Goal: Transaction & Acquisition: Purchase product/service

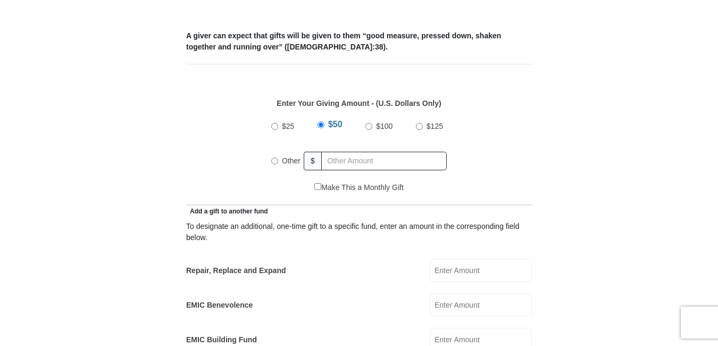
scroll to position [426, 0]
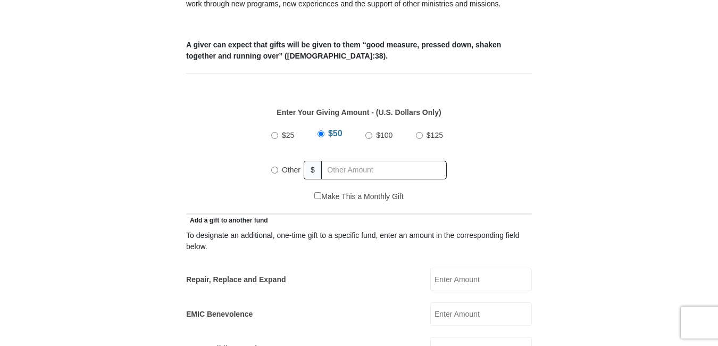
click at [279, 159] on label "Other" at bounding box center [291, 169] width 26 height 23
click at [278, 167] on input "Other" at bounding box center [274, 170] width 7 height 7
radio input "true"
type input "376.00"
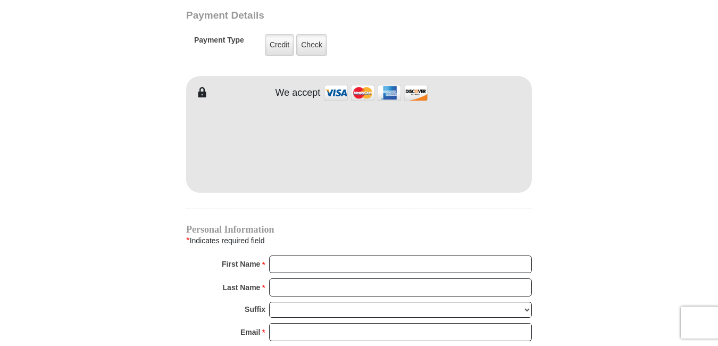
scroll to position [904, 0]
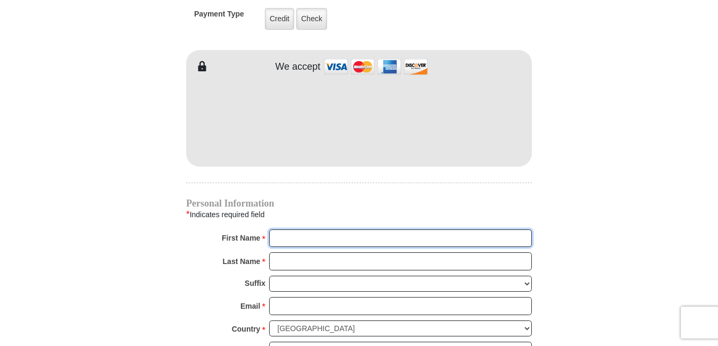
click at [298, 229] on input "First Name *" at bounding box center [400, 238] width 263 height 18
type input "Bobbi"
type input "Matthews"
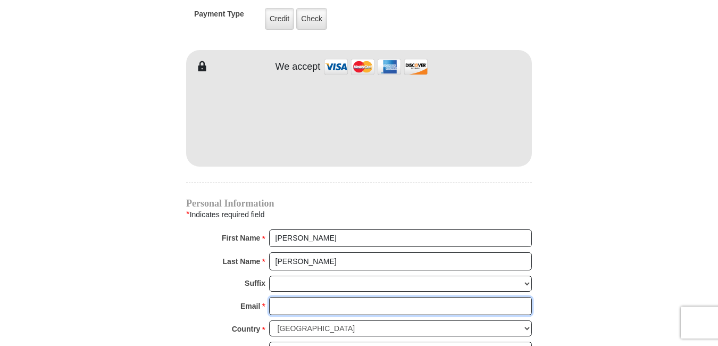
type input "bobkmatt@att.net"
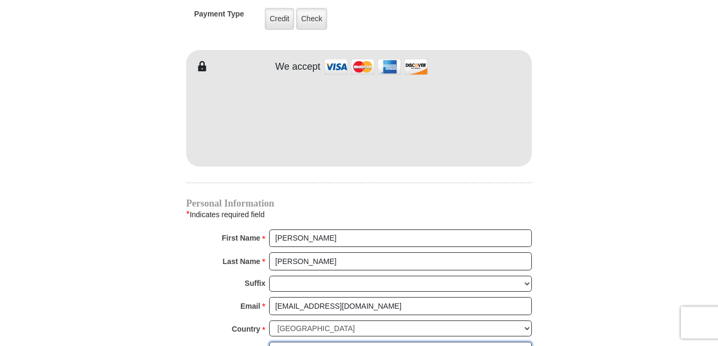
type input "3927 Bonnington CT"
type input "Atlanta"
type input "30341"
type input "4049660818"
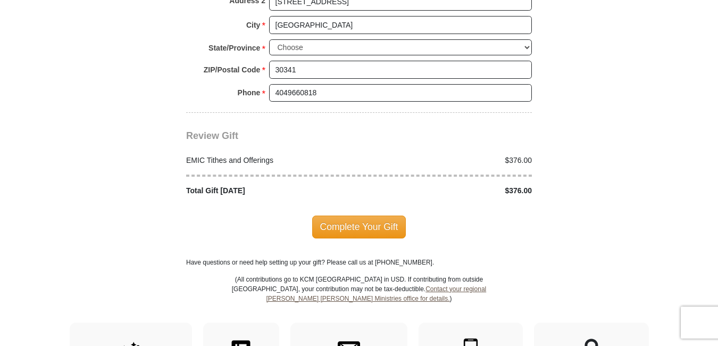
scroll to position [1277, 0]
click at [369, 217] on span "Complete Your Gift" at bounding box center [359, 226] width 94 height 22
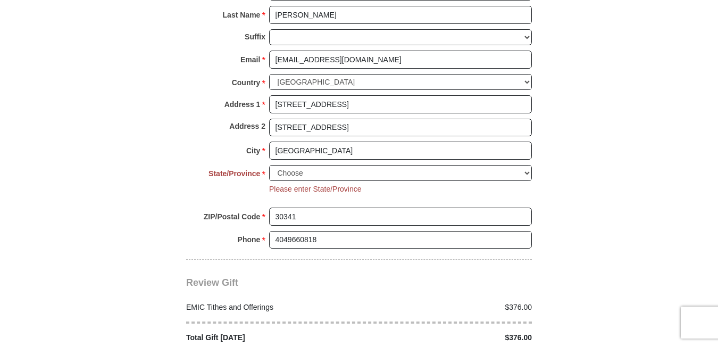
scroll to position [1133, 0]
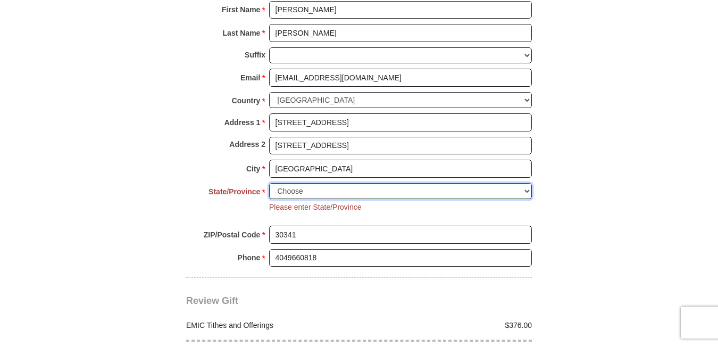
click at [293, 183] on select "Choose Alabama Alaska American Samoa Arizona Arkansas Armed Forces Americas Arm…" at bounding box center [400, 191] width 263 height 16
select select "GA"
click at [269, 183] on select "Choose Alabama Alaska American Samoa Arizona Arkansas Armed Forces Americas Arm…" at bounding box center [400, 191] width 263 height 16
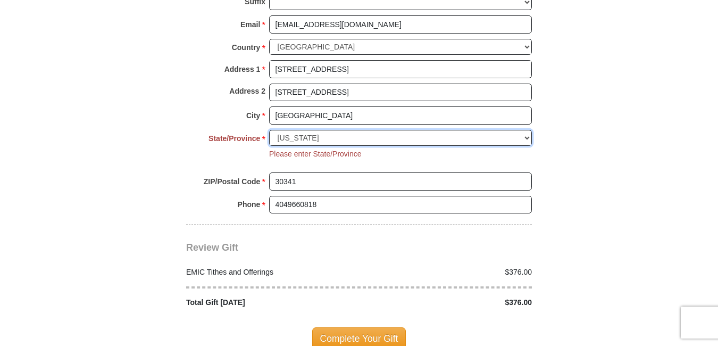
scroll to position [1239, 0]
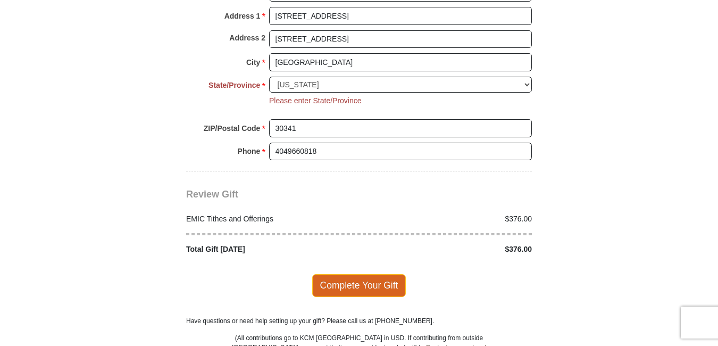
click at [323, 274] on span "Complete Your Gift" at bounding box center [359, 285] width 94 height 22
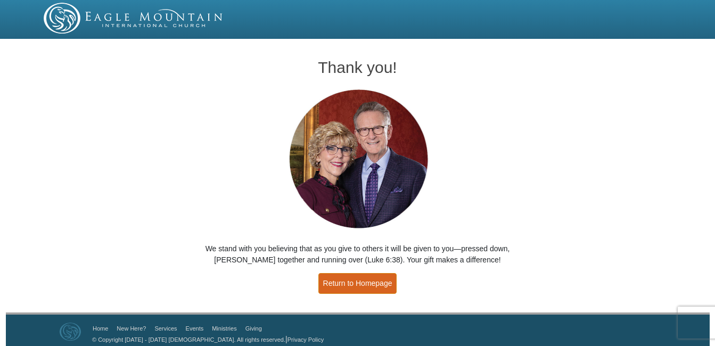
click at [362, 286] on link "Return to Homepage" at bounding box center [357, 283] width 79 height 21
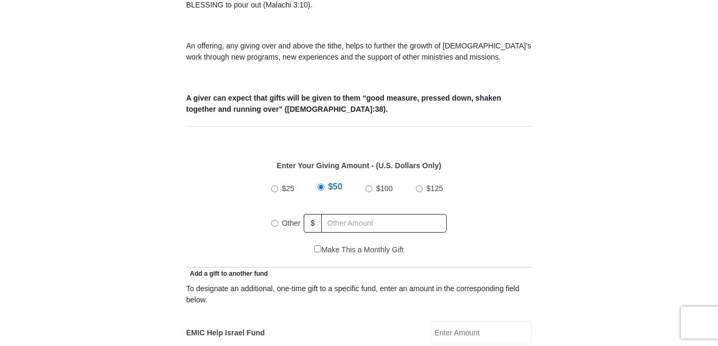
click at [273, 220] on input "Other" at bounding box center [274, 223] width 7 height 7
radio input "true"
click at [275, 246] on div "Make This a Monthly Gift" at bounding box center [359, 255] width 335 height 22
click at [377, 214] on input "447" at bounding box center [386, 223] width 122 height 19
type input "447.00"
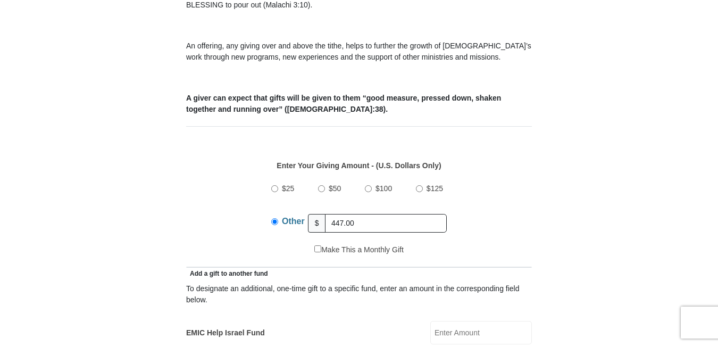
click at [290, 292] on div "To designate an additional, one-time gift to a specific fund, enter an amount i…" at bounding box center [359, 294] width 346 height 22
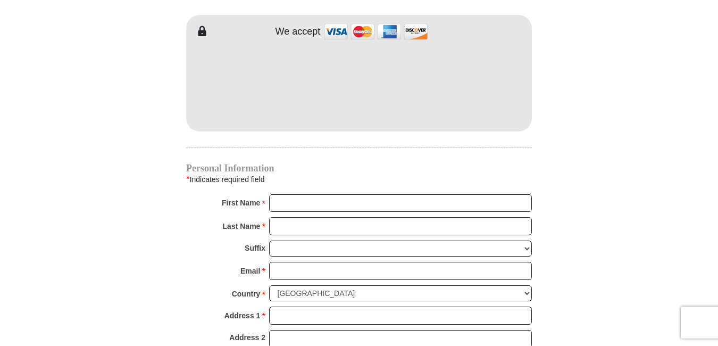
scroll to position [958, 0]
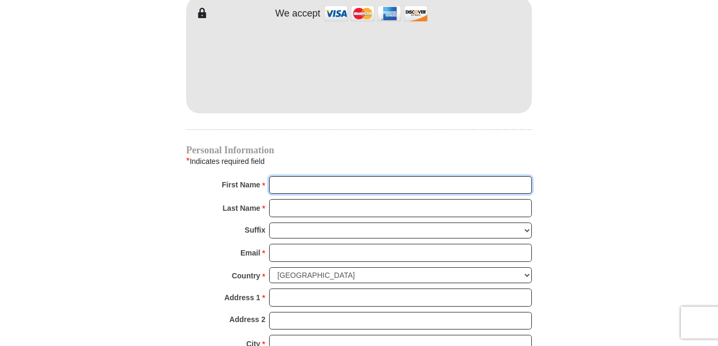
drag, startPoint x: 198, startPoint y: 193, endPoint x: 372, endPoint y: 171, distance: 175.8
click at [372, 176] on input "First Name *" at bounding box center [400, 185] width 263 height 18
type input "Bobbi"
type input "Matthews"
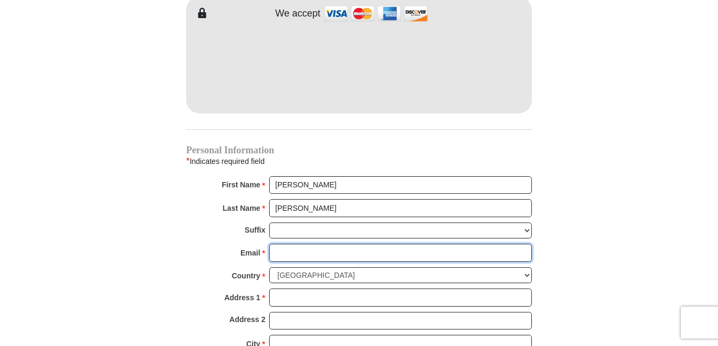
type input "bobkmatt@att.net"
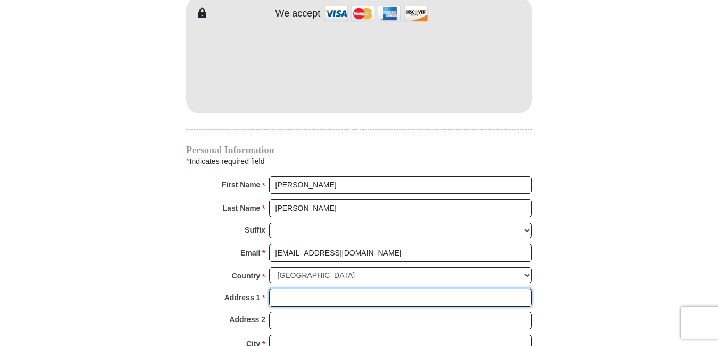
type input "3927 Bonnington CT"
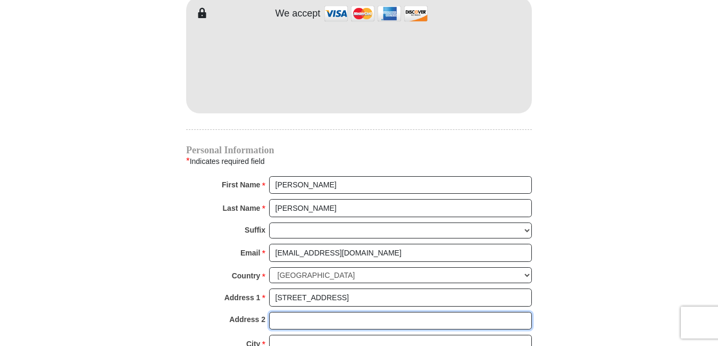
type input "3927 Bonnington CT"
type input "Atlanta"
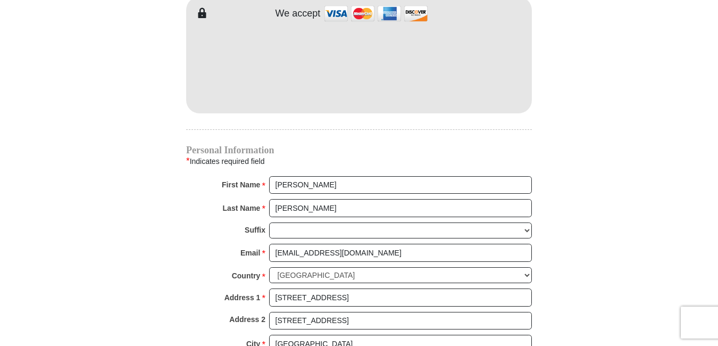
type input "30341"
type input "4049660818"
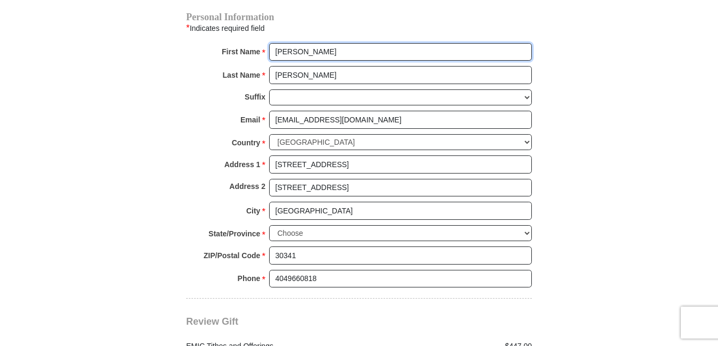
scroll to position [1117, 0]
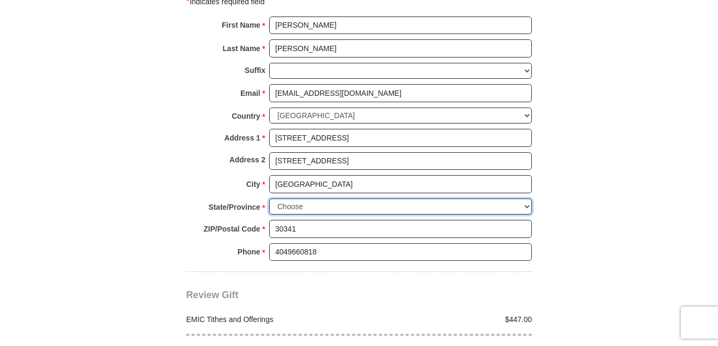
click at [280, 198] on select "Choose Alabama Alaska American Samoa Arizona Arkansas Armed Forces Americas Arm…" at bounding box center [400, 206] width 263 height 16
select select "GA"
click at [269, 198] on select "Choose Alabama Alaska American Samoa Arizona Arkansas Armed Forces Americas Arm…" at bounding box center [400, 206] width 263 height 16
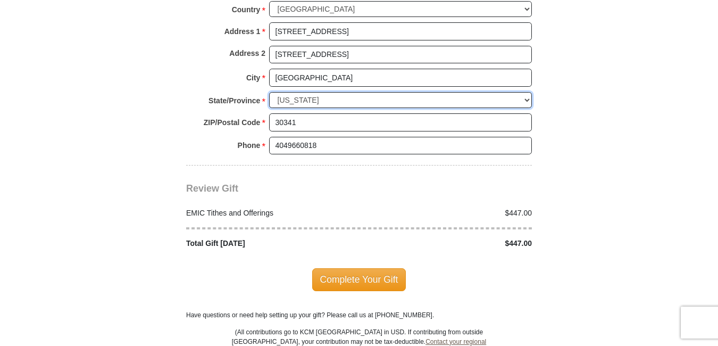
scroll to position [1277, 0]
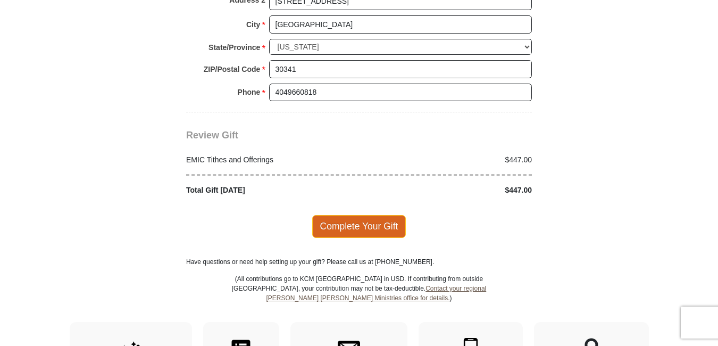
click at [343, 215] on span "Complete Your Gift" at bounding box center [359, 226] width 94 height 22
